Goal: Transaction & Acquisition: Obtain resource

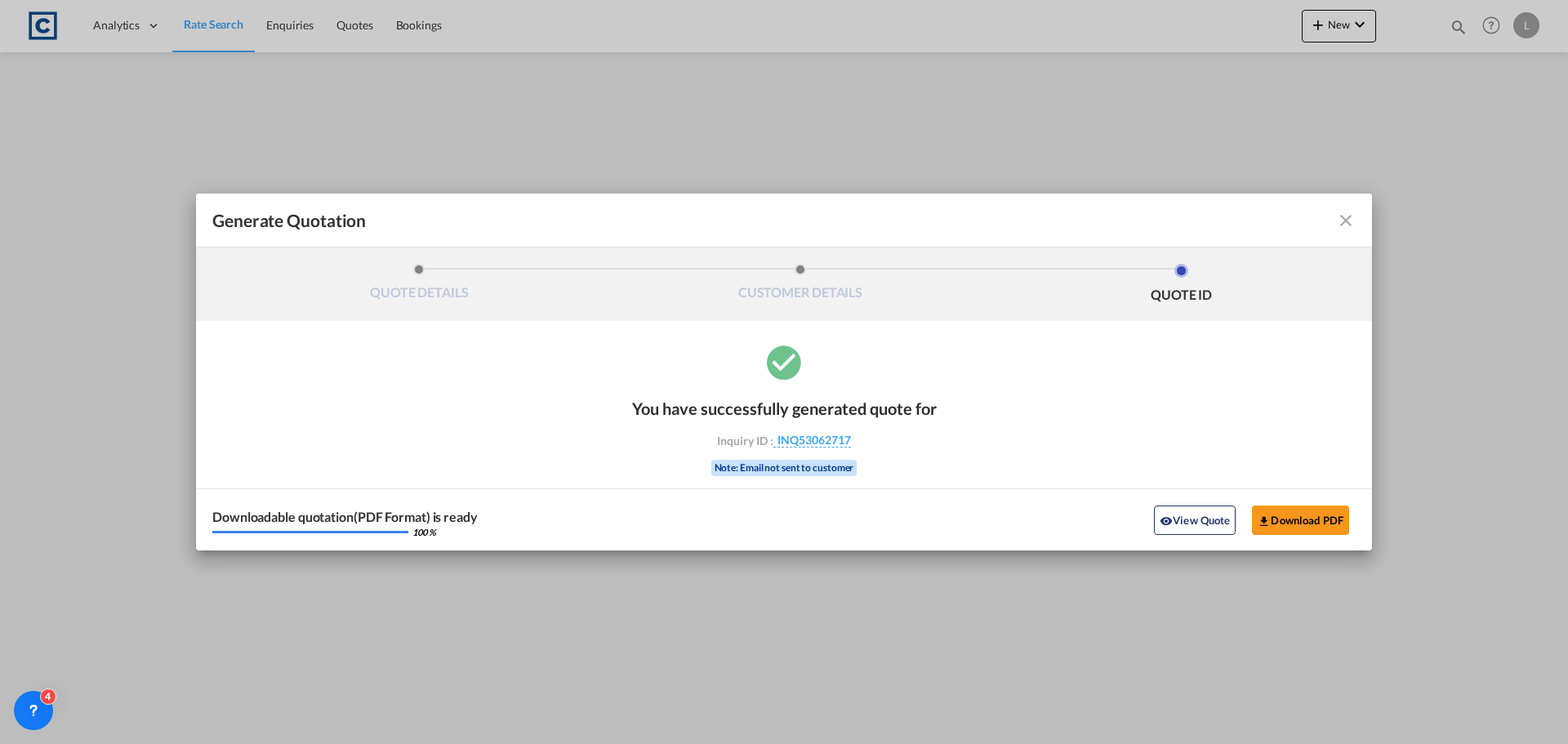
click at [1345, 215] on md-icon "icon-close fg-AAA8AD cursor m-0" at bounding box center [1346, 220] width 20 height 20
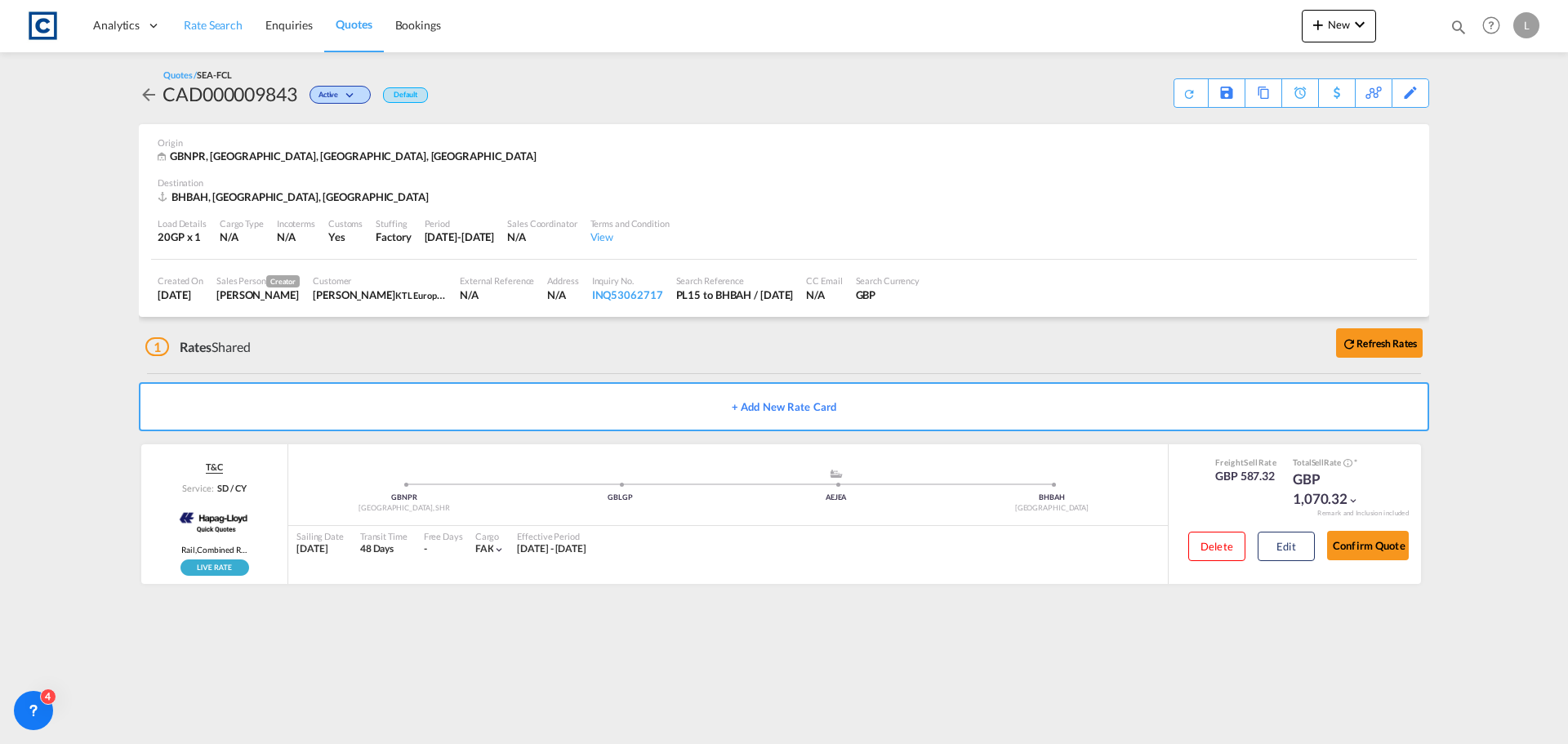
click at [201, 20] on span "Rate Search" at bounding box center [212, 24] width 59 height 14
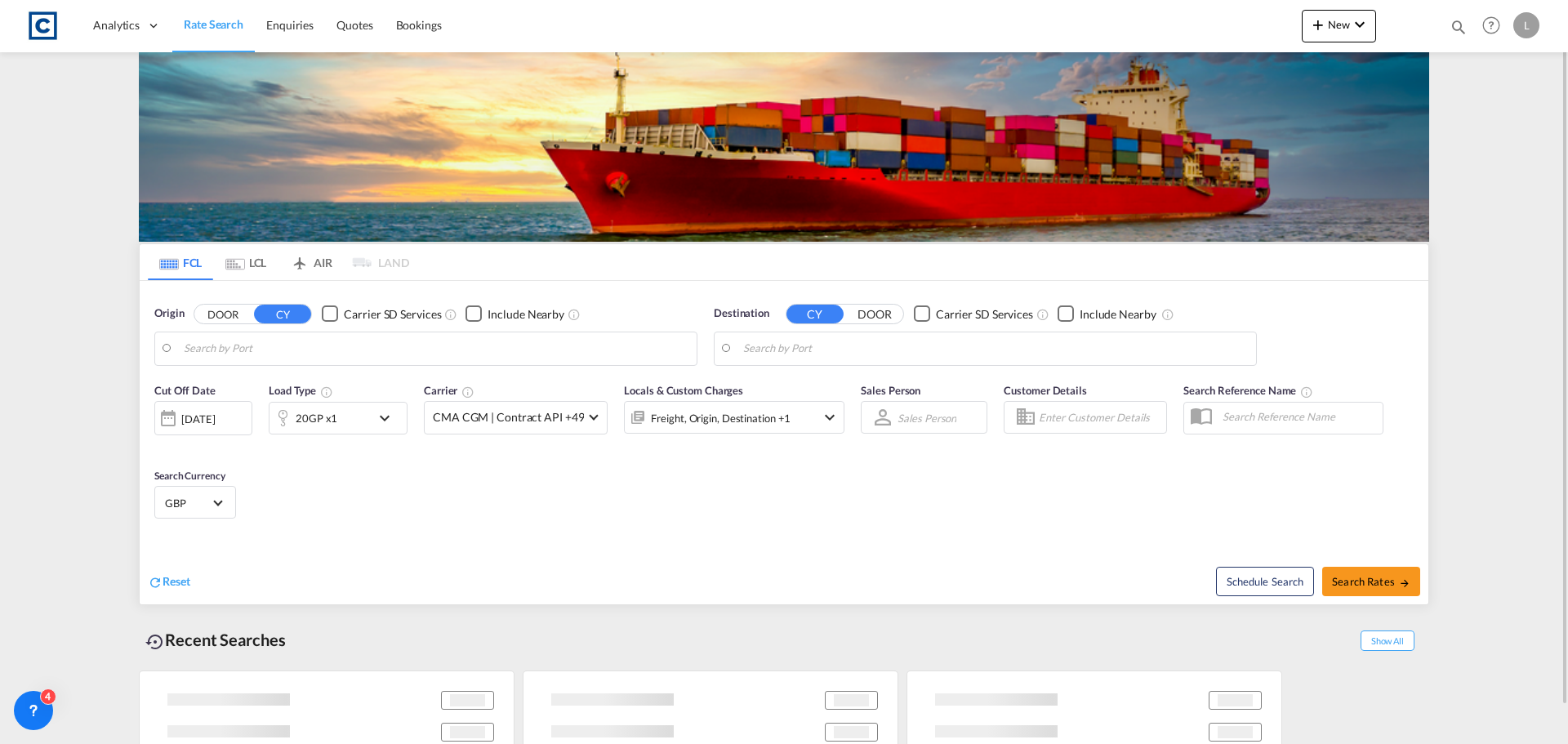
type input "GB-PL15, [GEOGRAPHIC_DATA]"
type input "[GEOGRAPHIC_DATA], BHBAH"
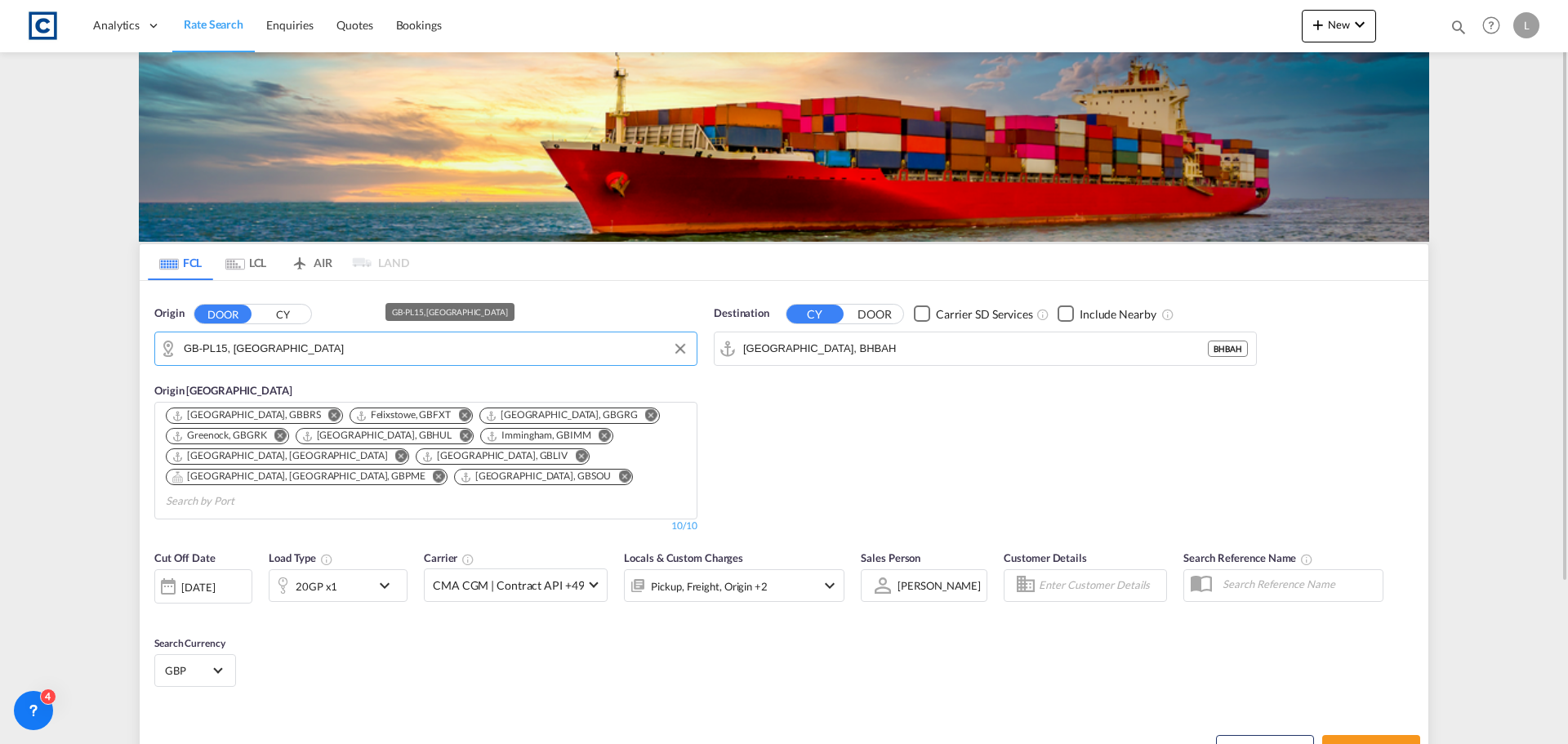
click at [314, 350] on input "GB-PL15, [GEOGRAPHIC_DATA]" at bounding box center [436, 348] width 505 height 24
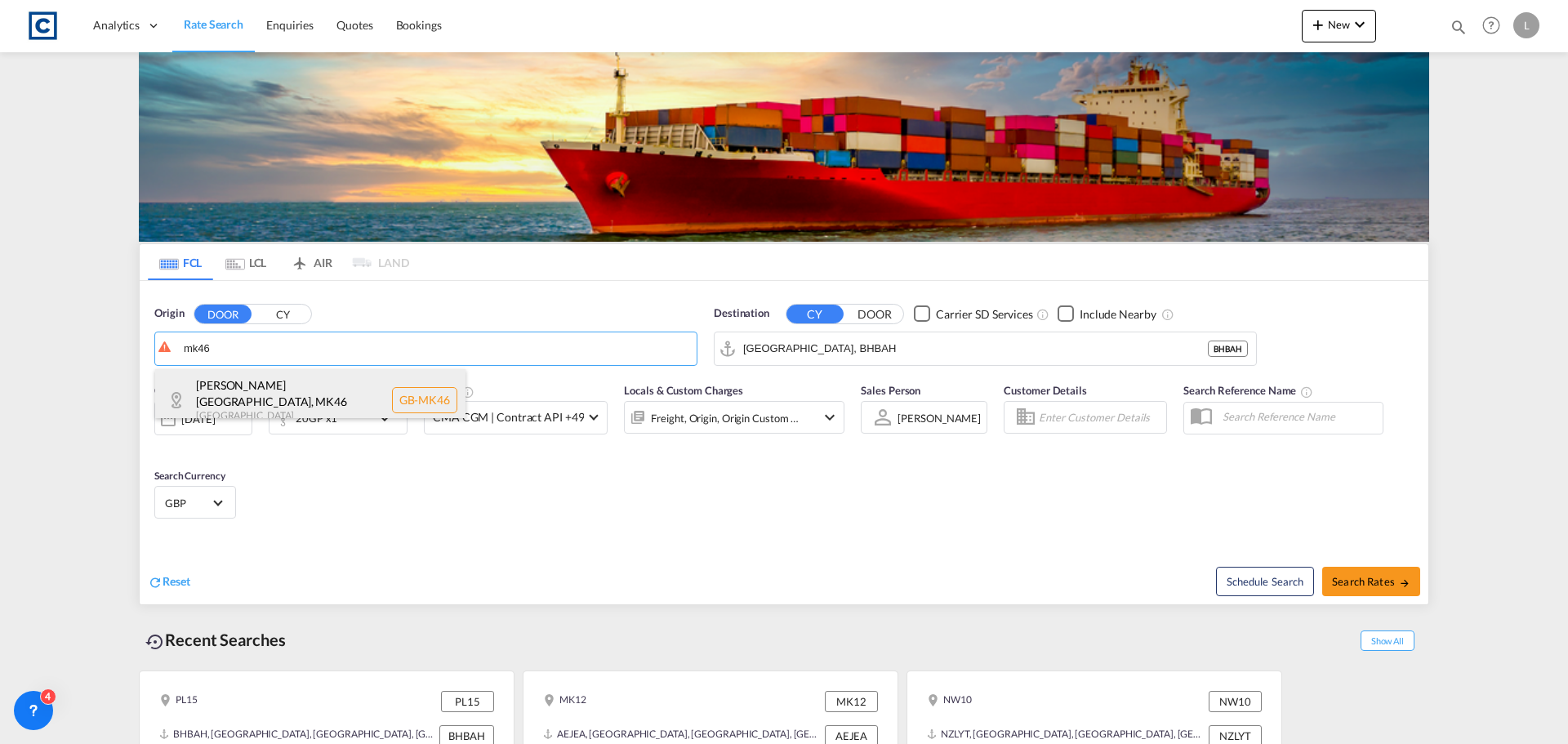
click at [245, 384] on div "[PERSON_NAME][GEOGRAPHIC_DATA] [GEOGRAPHIC_DATA]-MK46" at bounding box center [310, 400] width 310 height 62
type input "GB-MK46, [PERSON_NAME]"
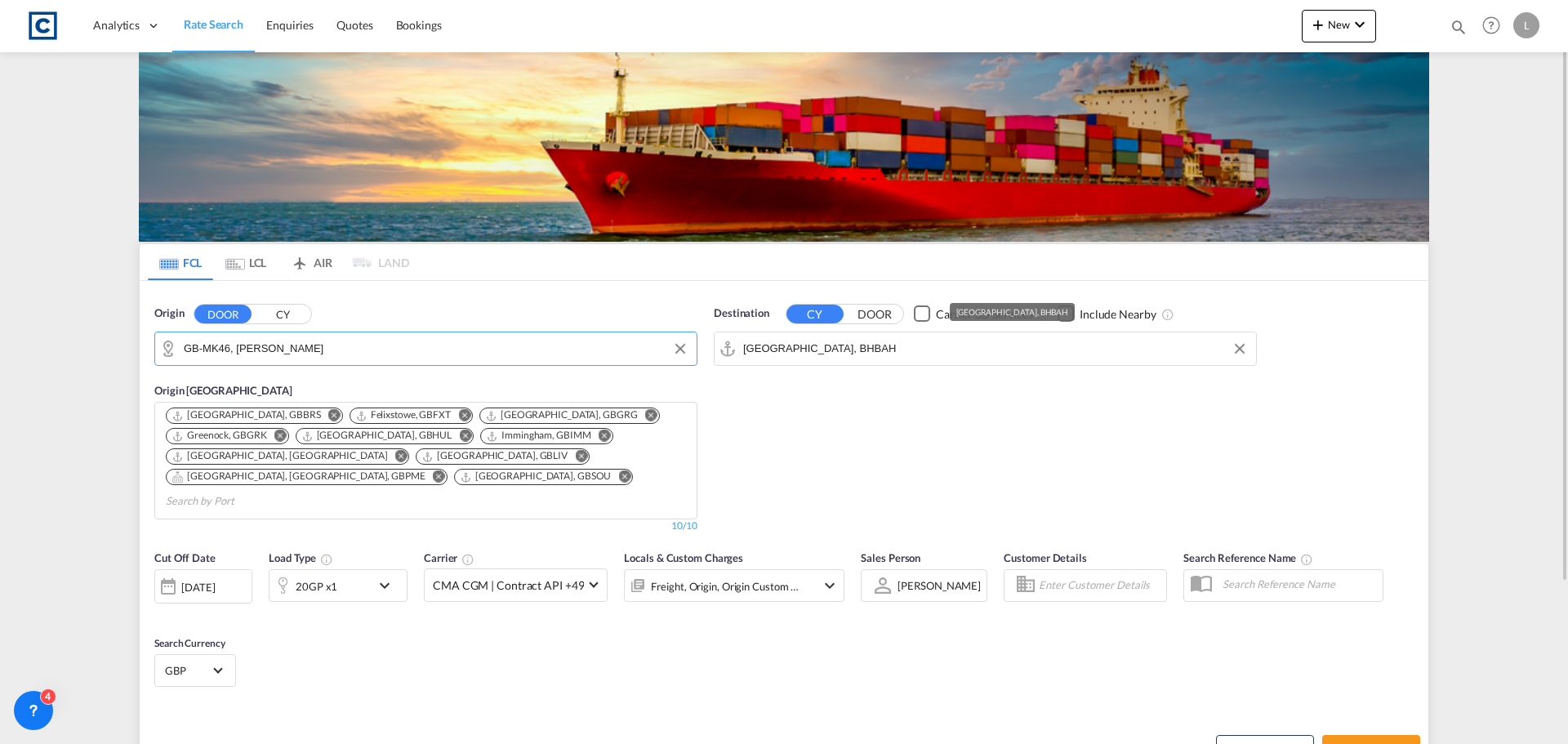
click at [858, 348] on input "[GEOGRAPHIC_DATA], BHBAH" at bounding box center [995, 348] width 505 height 24
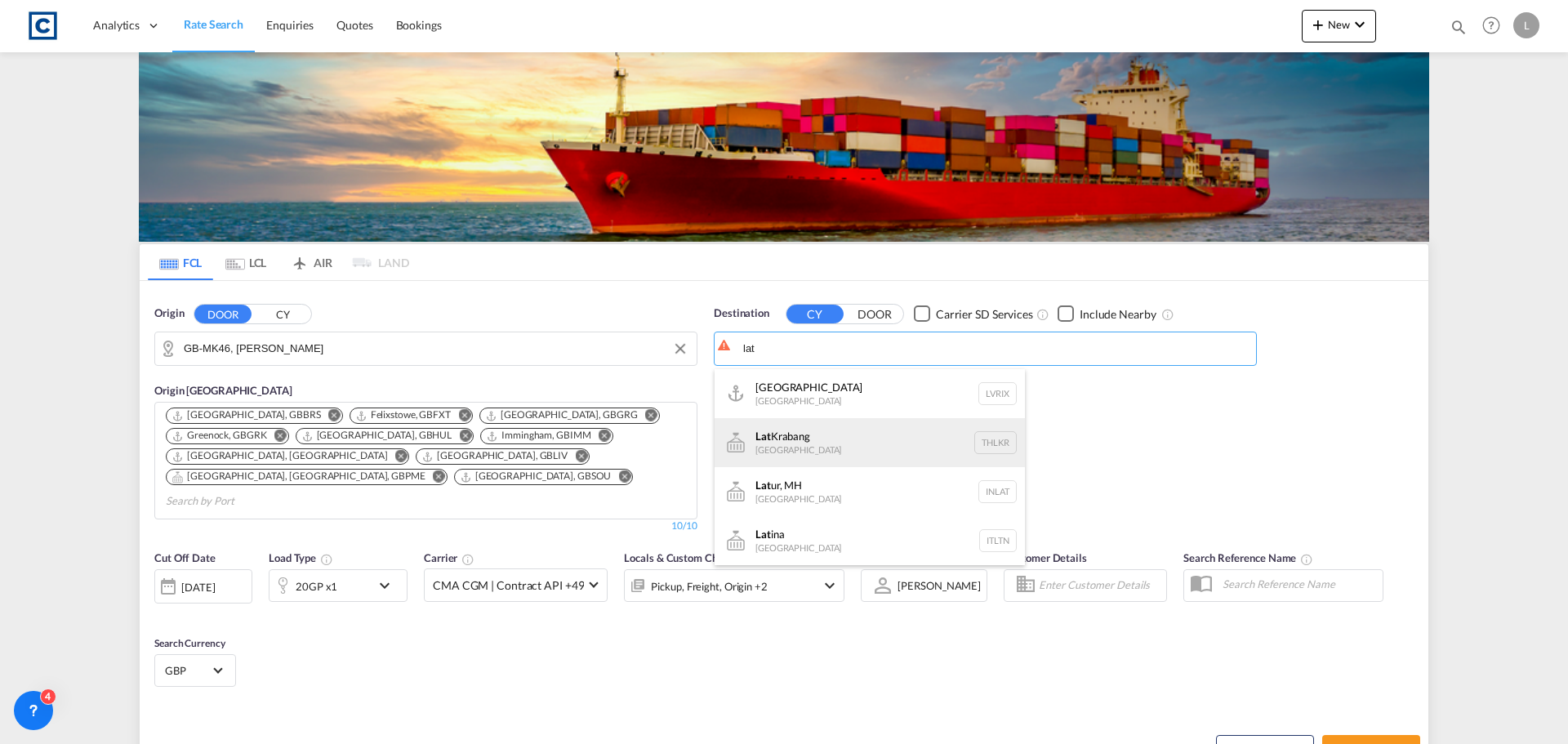
click at [813, 432] on div "[GEOGRAPHIC_DATA] [GEOGRAPHIC_DATA] THLKR" at bounding box center [869, 443] width 310 height 49
type input "[GEOGRAPHIC_DATA], THLKR"
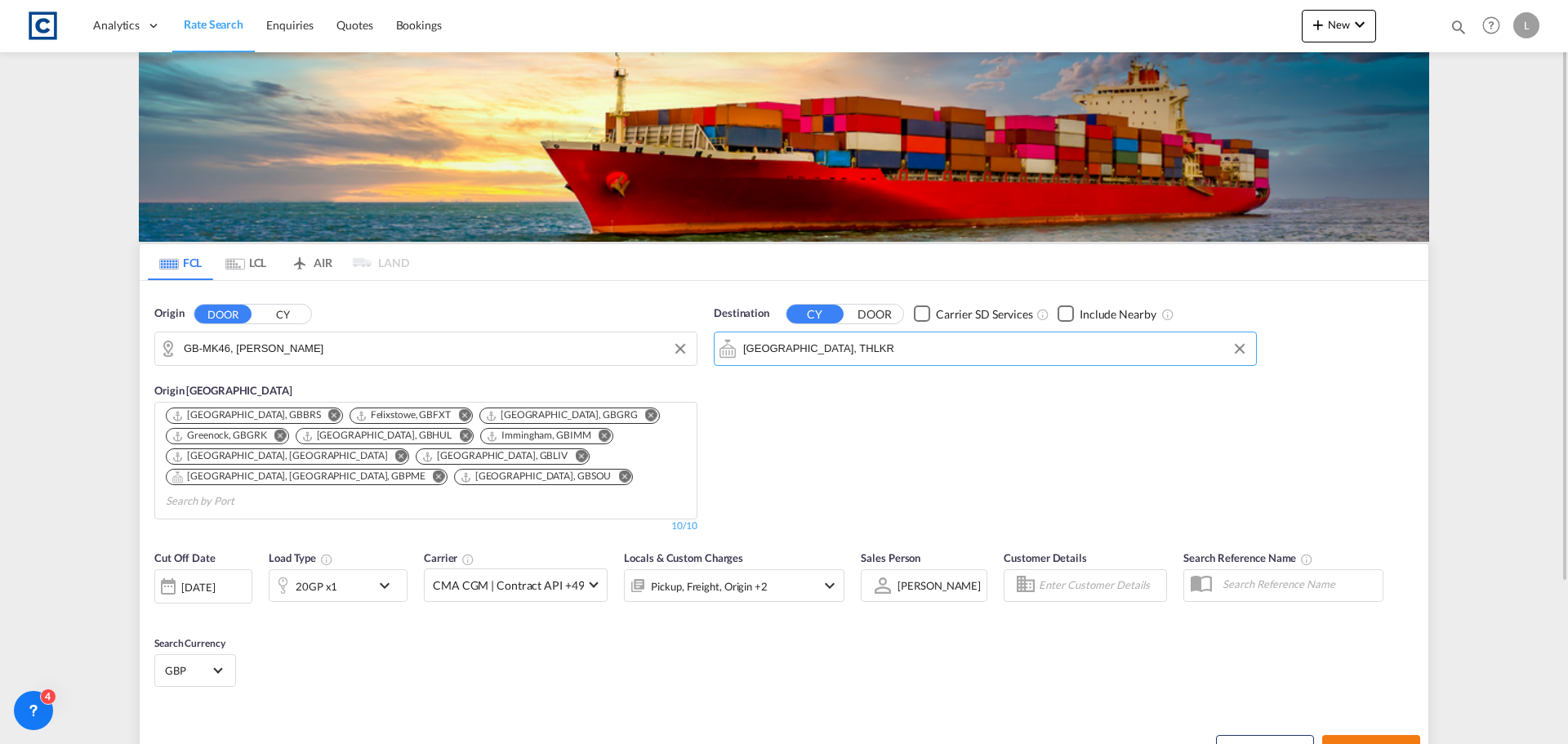
click at [1353, 743] on span "Search Rates" at bounding box center [1371, 749] width 78 height 13
type input "MK46 to THLKR / [DATE]"
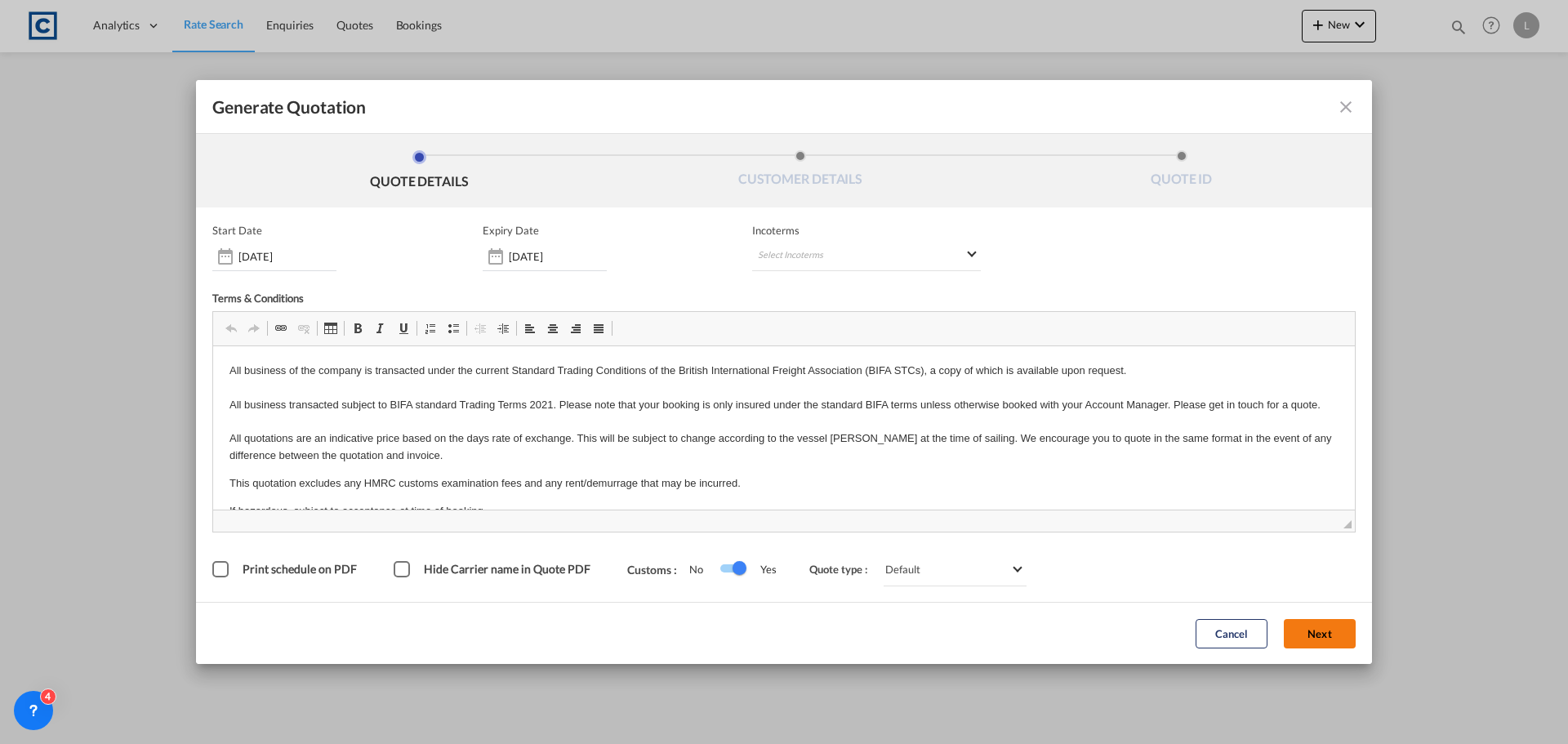
click at [1316, 622] on button "Next" at bounding box center [1318, 633] width 72 height 29
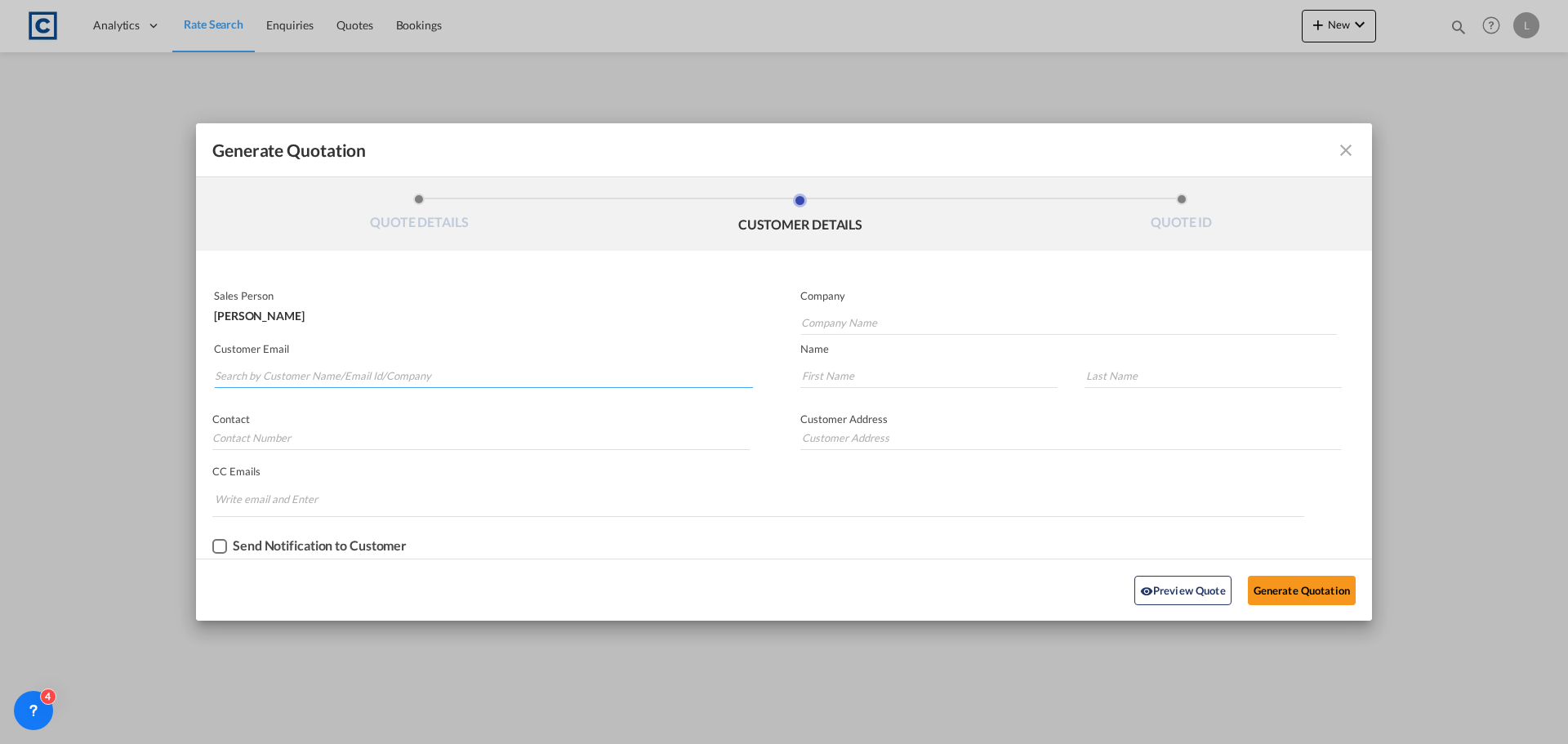
click at [241, 376] on input "Search by Customer Name/Email Id/Company" at bounding box center [484, 375] width 538 height 24
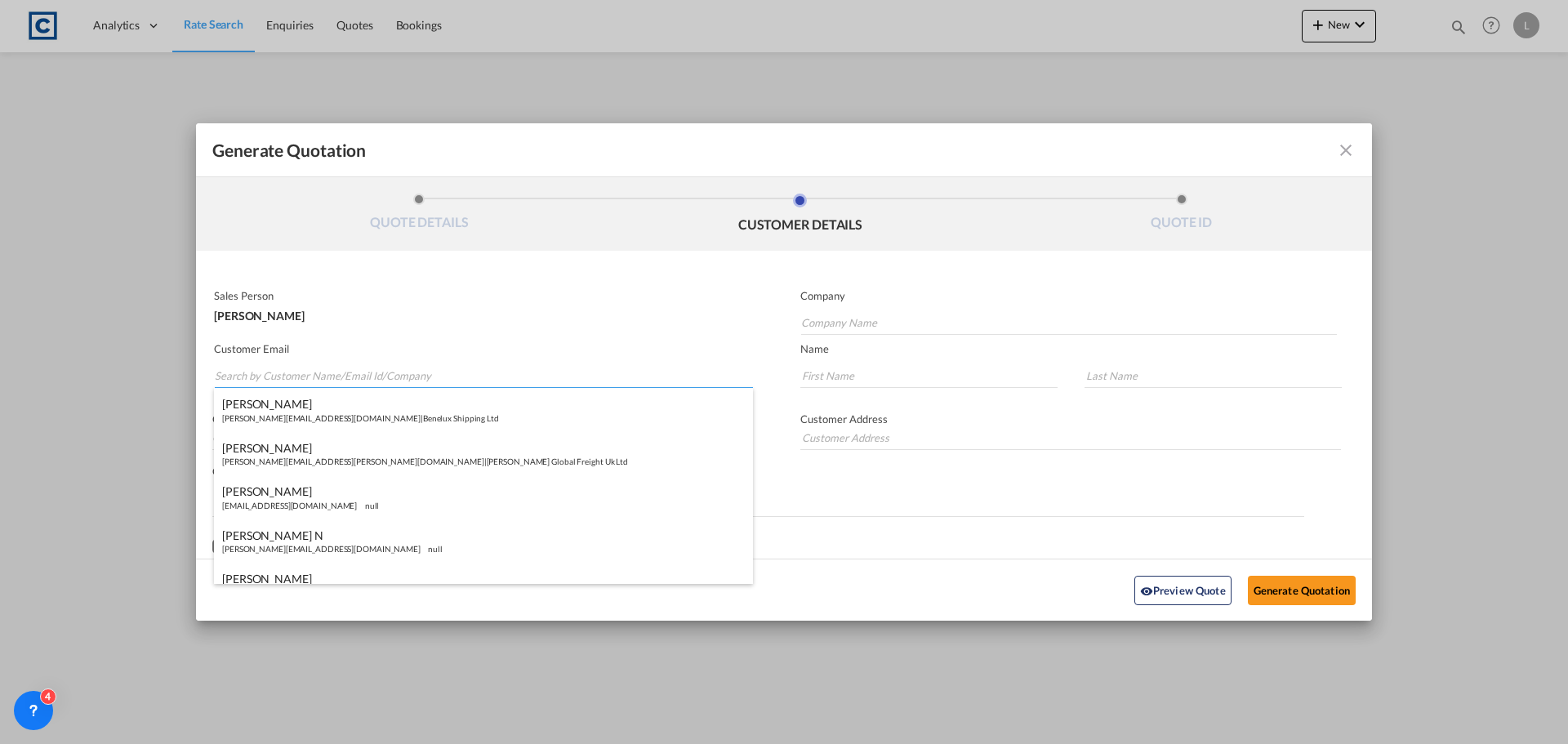
paste input "[PERSON_NAME] <[PERSON_NAME][EMAIL_ADDRESS][PERSON_NAME][DOMAIN_NAME]>"
drag, startPoint x: 281, startPoint y: 378, endPoint x: 279, endPoint y: 358, distance: 20.1
click at [281, 377] on input "[PERSON_NAME] <[PERSON_NAME][EMAIL_ADDRESS][PERSON_NAME][DOMAIN_NAME]>" at bounding box center [484, 375] width 538 height 24
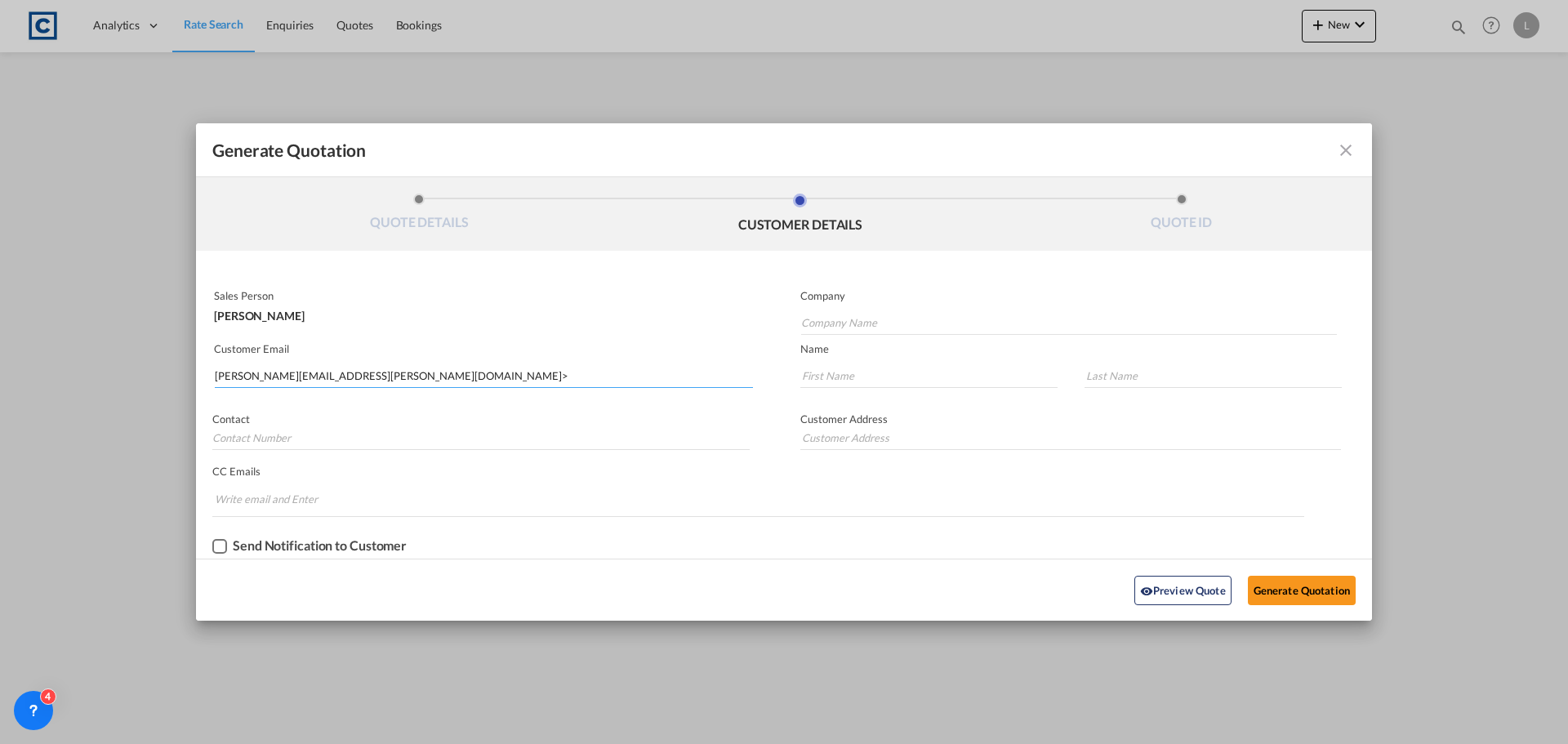
click at [394, 383] on input "[PERSON_NAME][EMAIL_ADDRESS][PERSON_NAME][DOMAIN_NAME]>" at bounding box center [484, 375] width 538 height 24
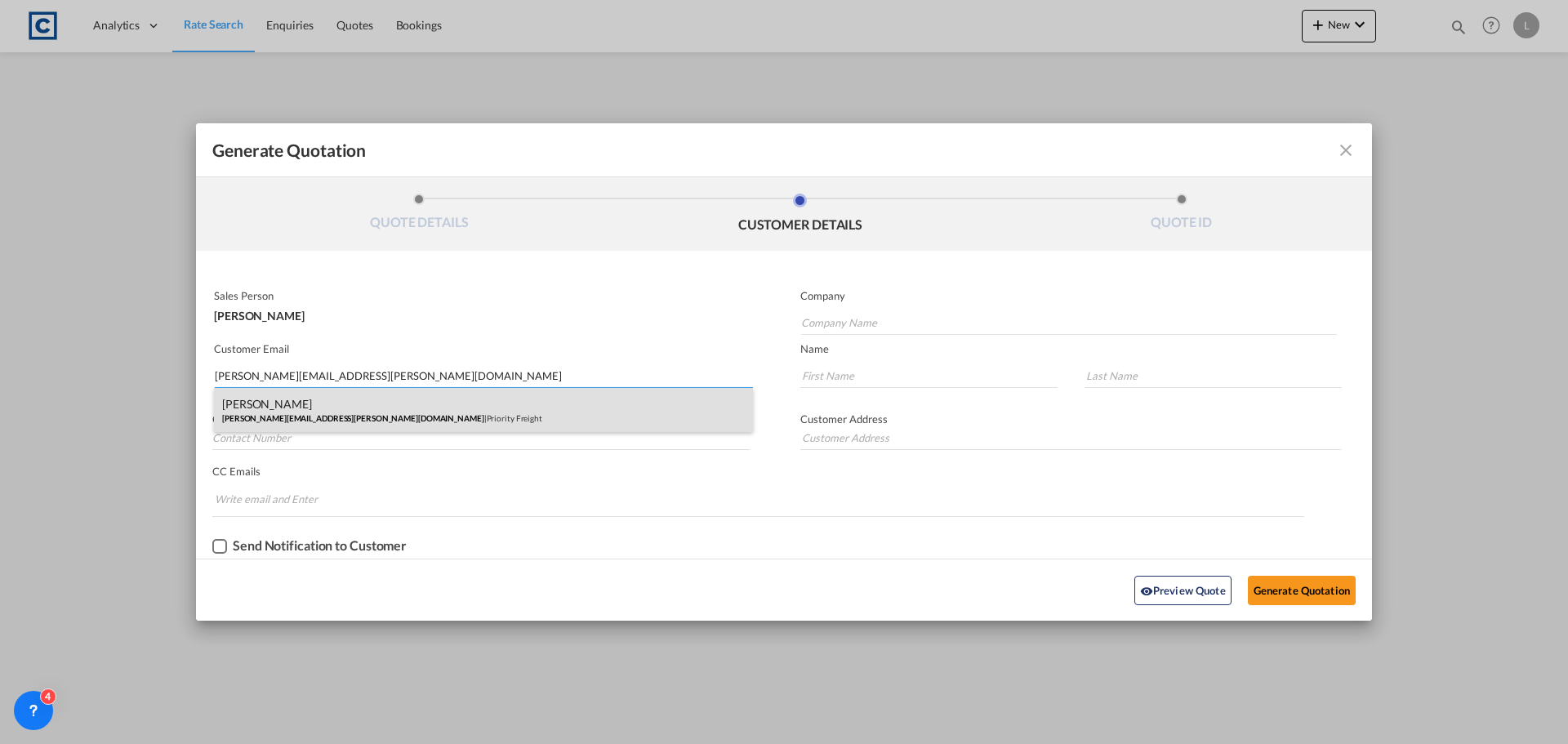
type input "[PERSON_NAME][EMAIL_ADDRESS][PERSON_NAME][DOMAIN_NAME]"
click at [271, 403] on div "[PERSON_NAME] [PERSON_NAME][EMAIL_ADDRESS][PERSON_NAME][DOMAIN_NAME] | Priority…" at bounding box center [484, 409] width 539 height 44
type input "Priority Freight"
type input "[PERSON_NAME]"
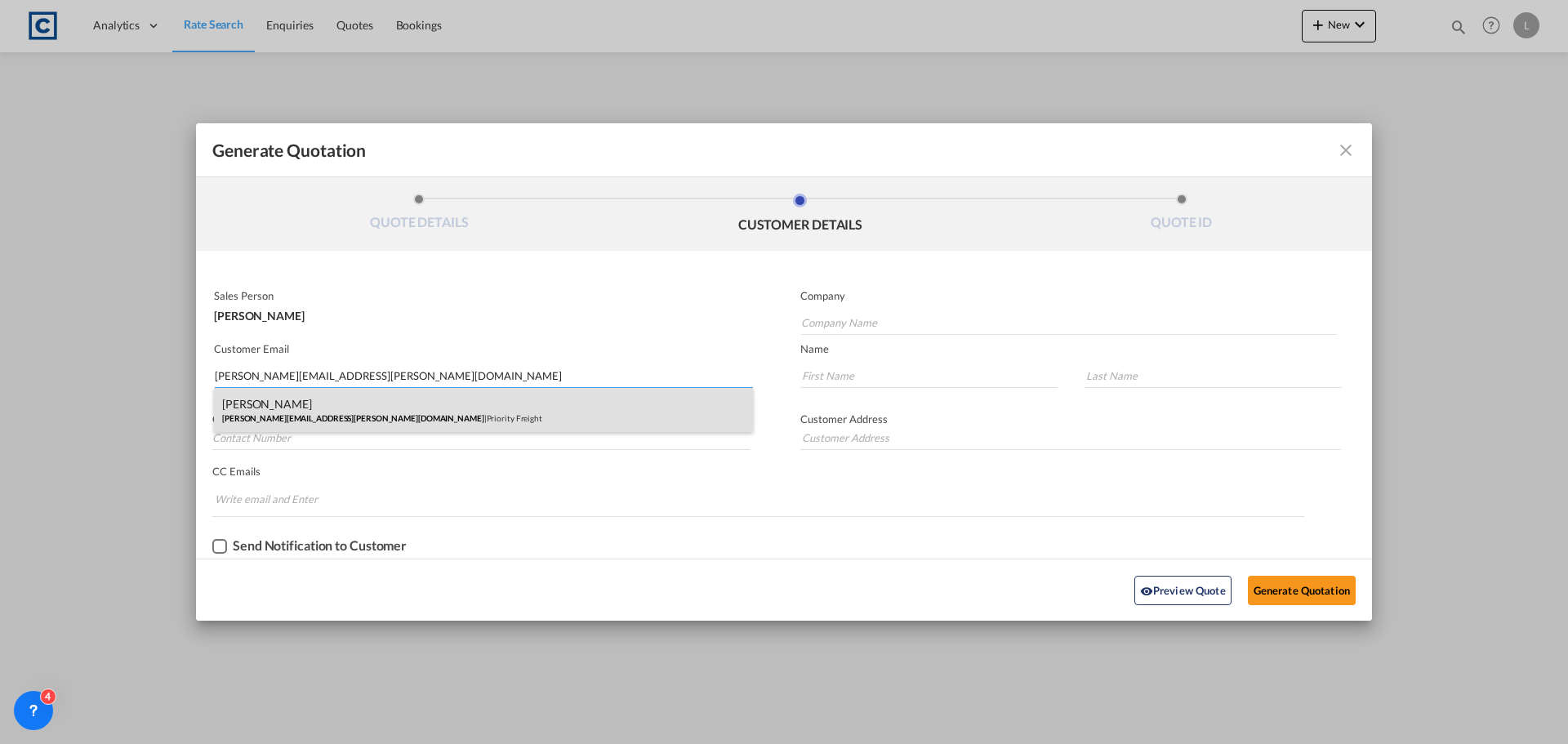
type input "[PHONE_NUMBER]"
type input "Priority Freight LHR Limited, [STREET_ADDRESS]"
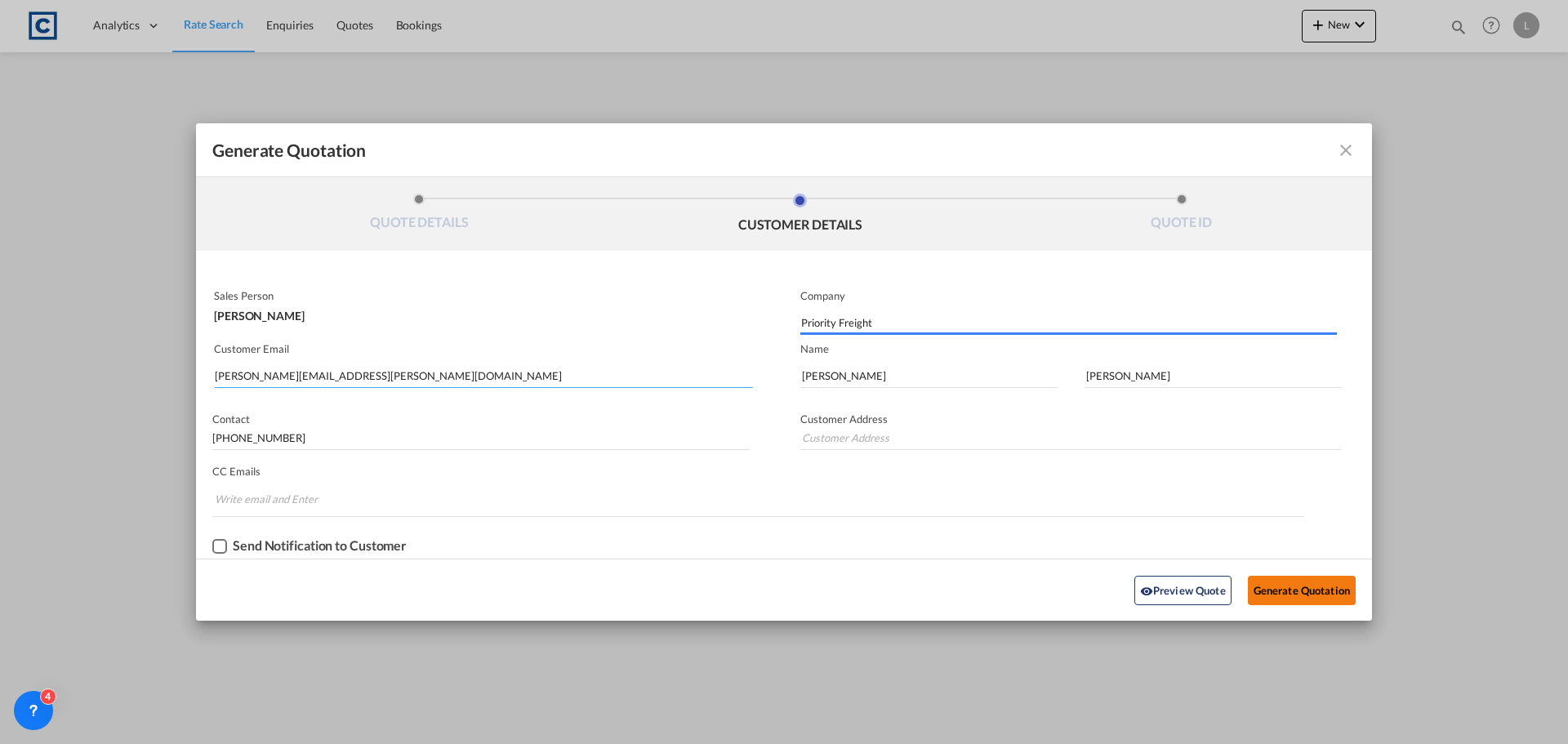
type input "Priority Freight LHR Limited, [STREET_ADDRESS]"
click at [1283, 583] on button "Generate Quotation" at bounding box center [1301, 590] width 108 height 29
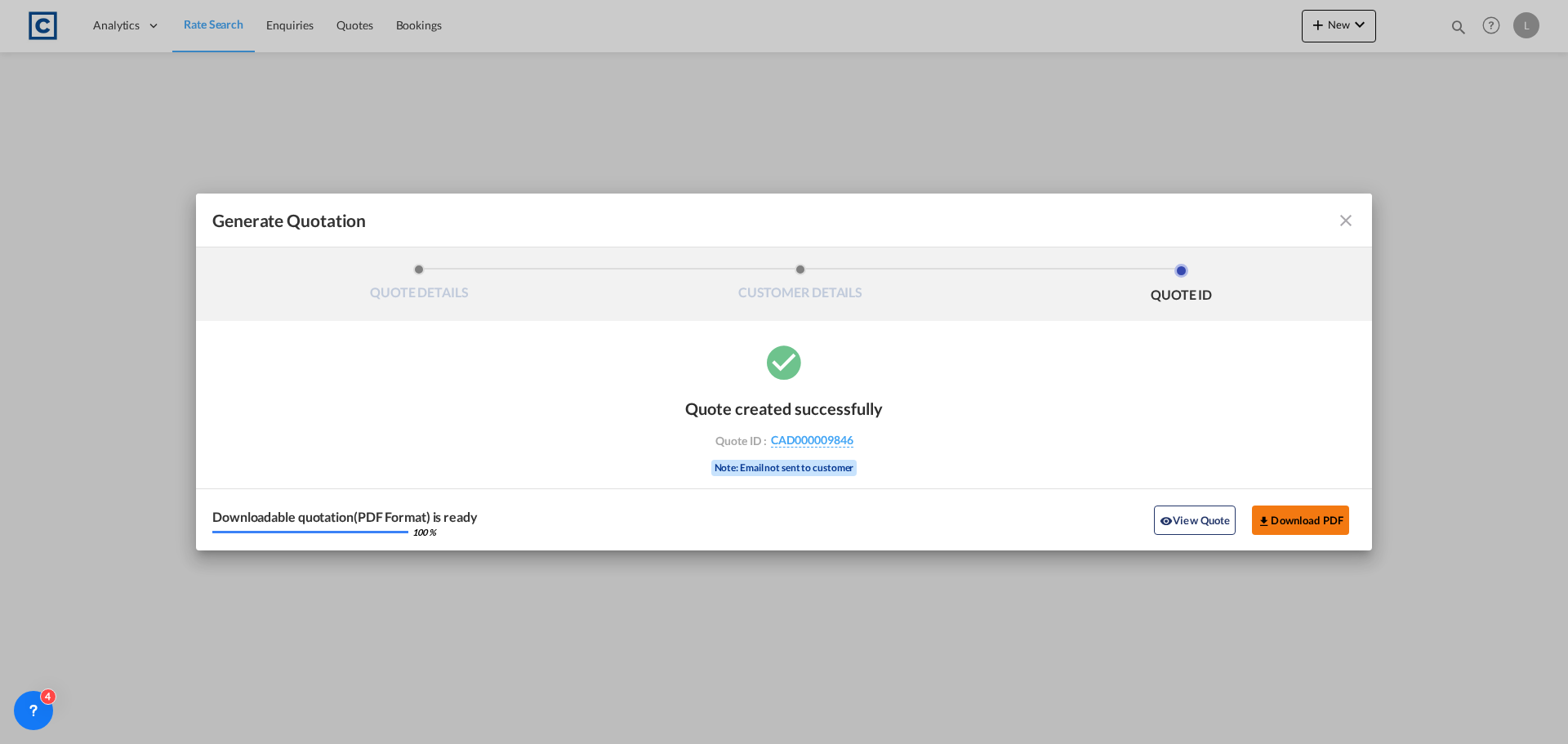
click at [1282, 522] on button "Download PDF" at bounding box center [1299, 520] width 97 height 29
click at [1337, 215] on md-icon "icon-close fg-AAA8AD cursor m-0" at bounding box center [1346, 220] width 20 height 20
